Goal: Task Accomplishment & Management: Use online tool/utility

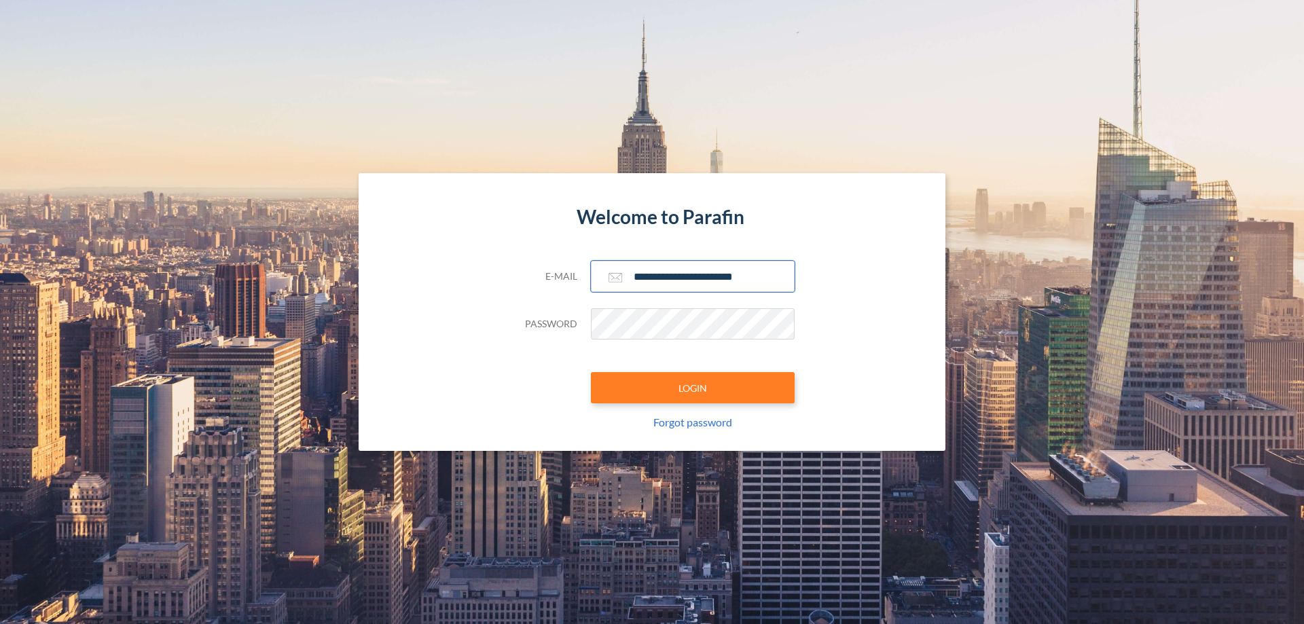
type input "**********"
click at [693, 388] on button "LOGIN" at bounding box center [693, 387] width 204 height 31
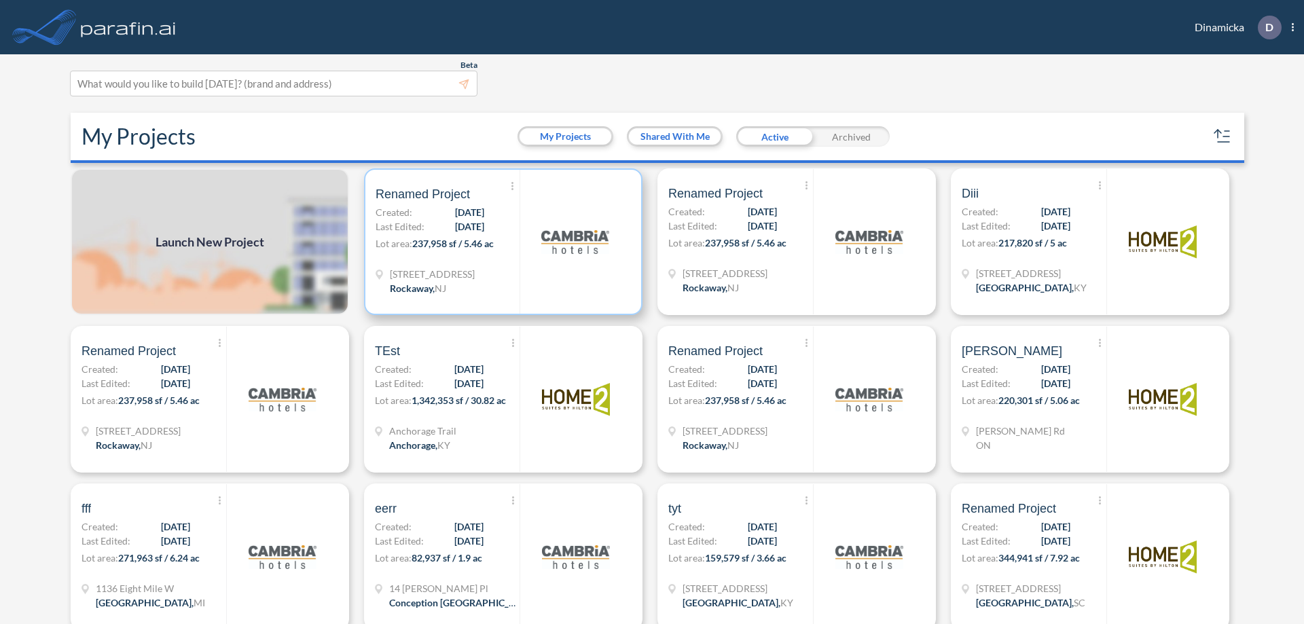
scroll to position [3, 0]
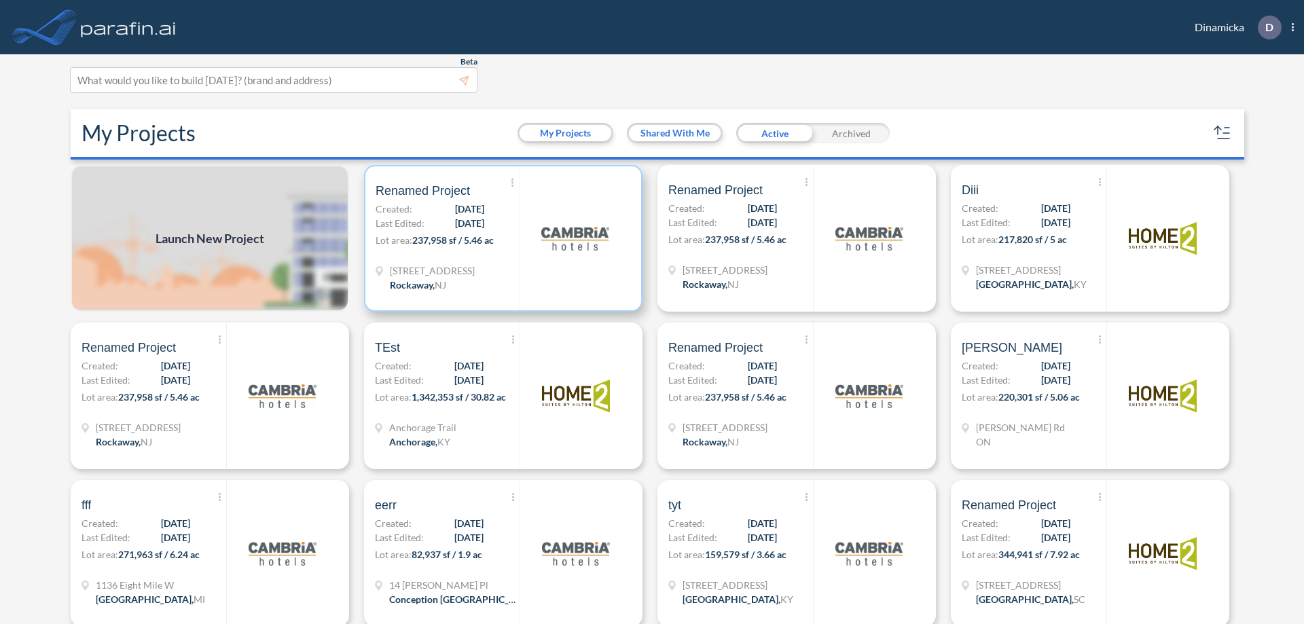
click at [500, 238] on p "Lot area: 237,958 sf / 5.46 ac" at bounding box center [448, 243] width 144 height 20
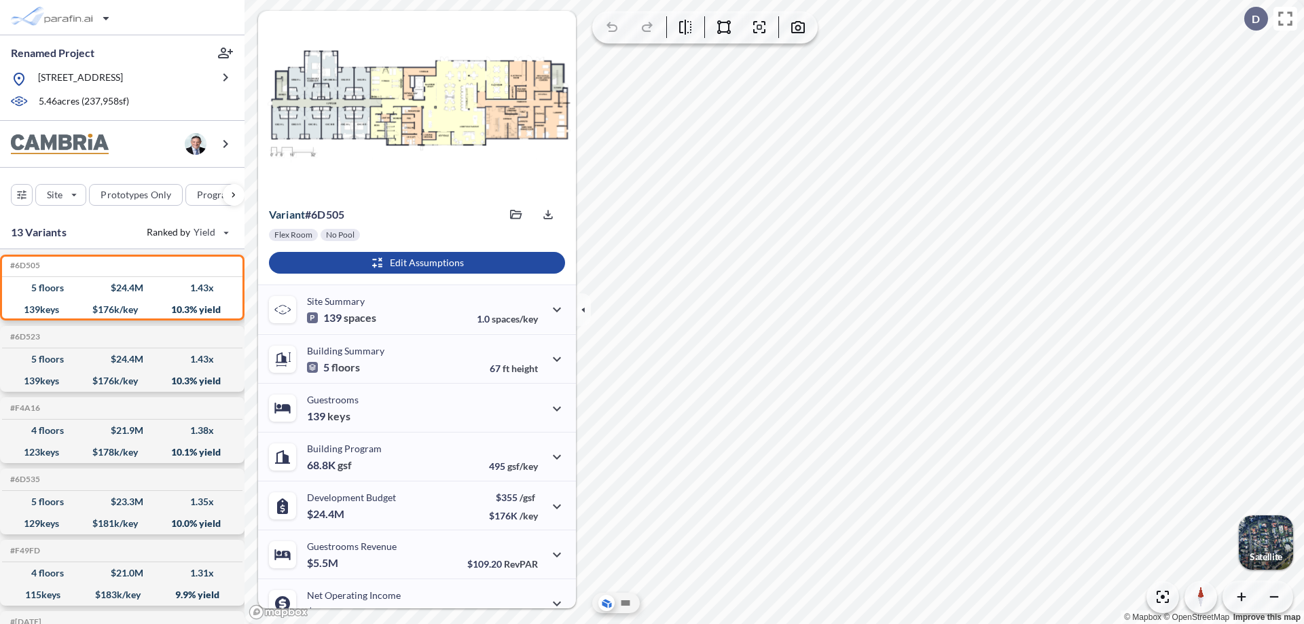
scroll to position [69, 0]
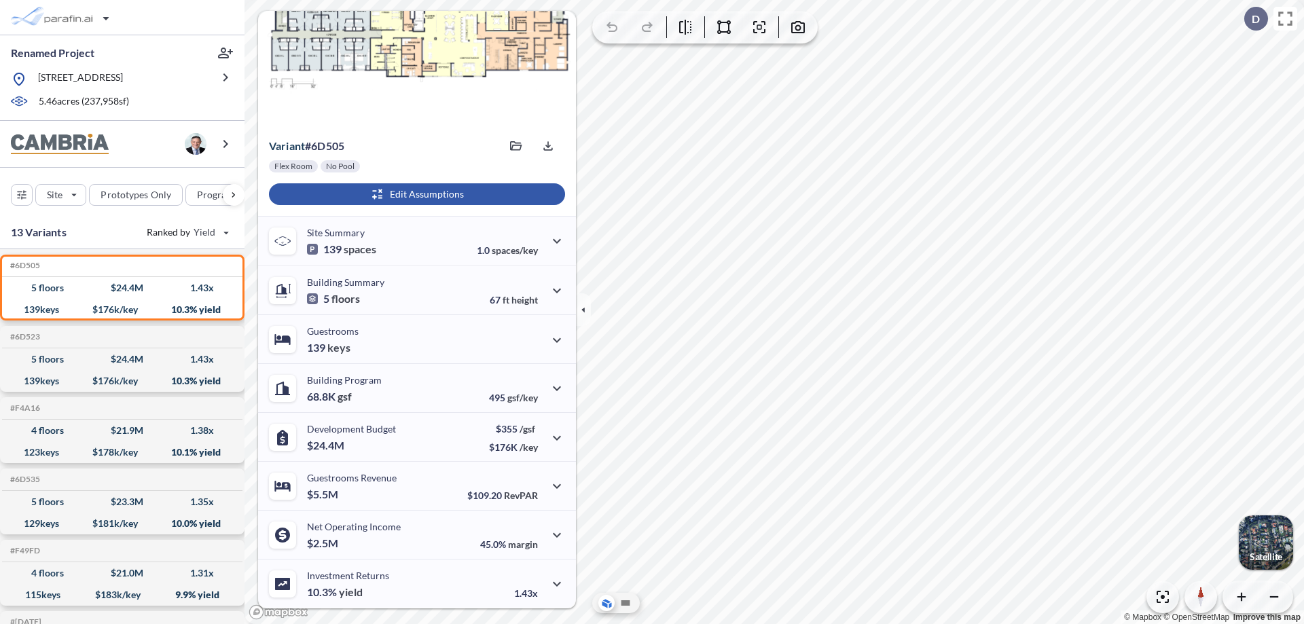
click at [415, 194] on div "button" at bounding box center [417, 194] width 296 height 22
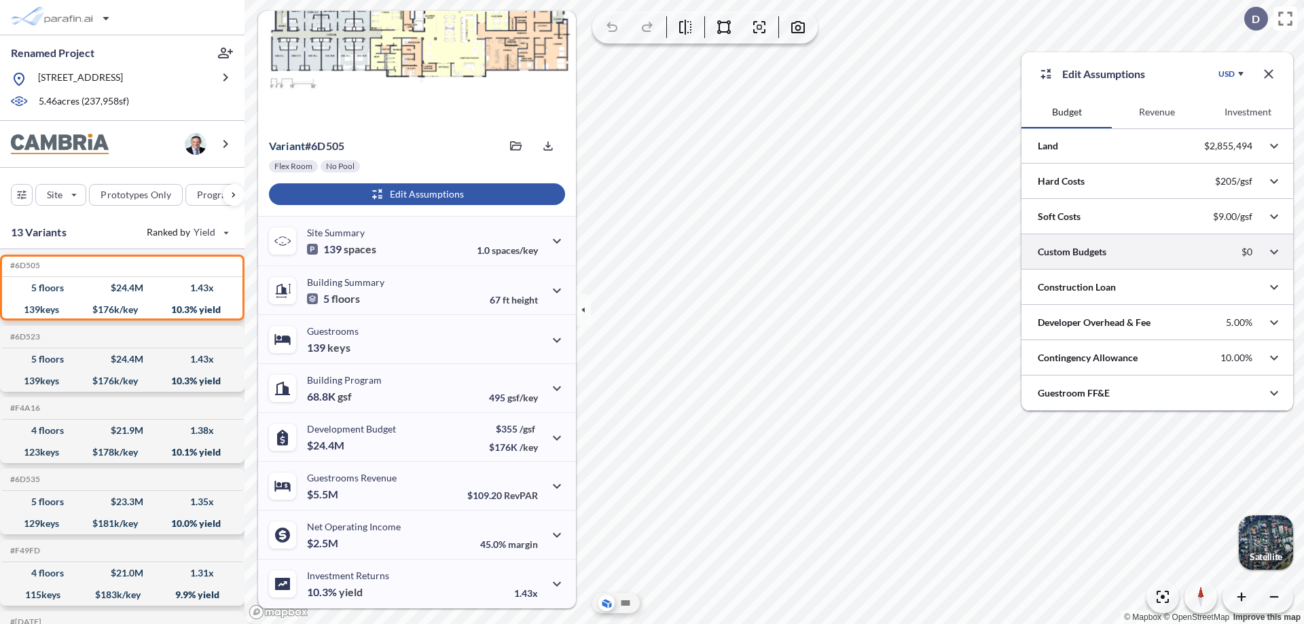
click at [1157, 252] on div at bounding box center [1157, 251] width 272 height 35
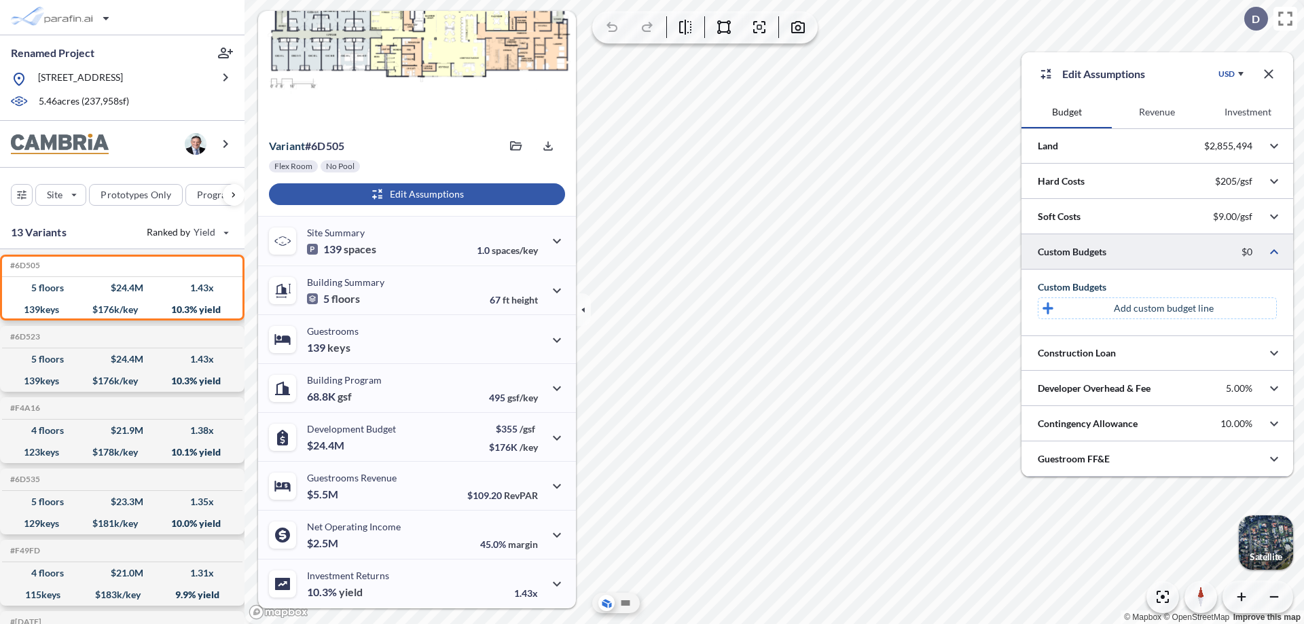
click at [1163, 308] on p "Add custom budget line" at bounding box center [1164, 309] width 100 height 14
